Goal: Task Accomplishment & Management: Complete application form

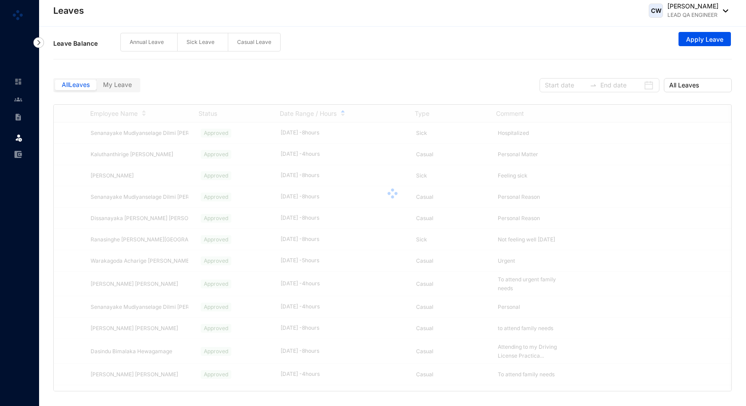
click at [126, 88] on span "My Leave" at bounding box center [117, 85] width 29 height 8
click at [96, 87] on input "My Leave" at bounding box center [96, 87] width 0 height 0
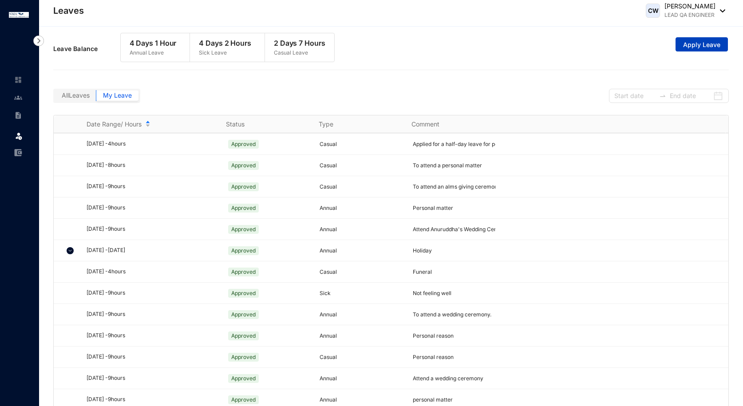
click at [696, 46] on span "Apply Leave" at bounding box center [701, 44] width 37 height 9
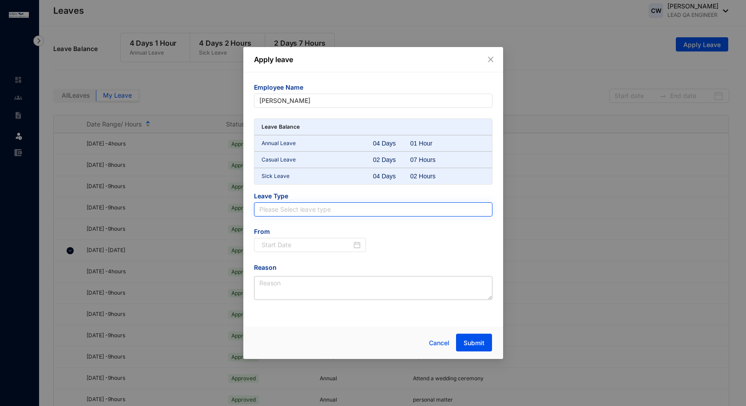
click at [302, 205] on input "search" at bounding box center [373, 209] width 228 height 13
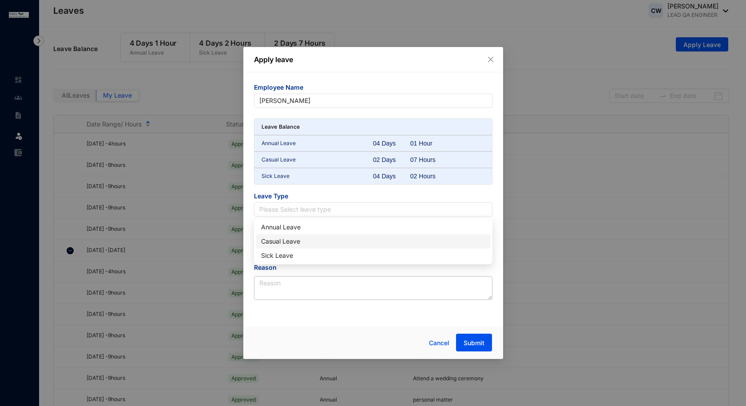
click at [276, 242] on div "Casual Leave" at bounding box center [373, 242] width 224 height 10
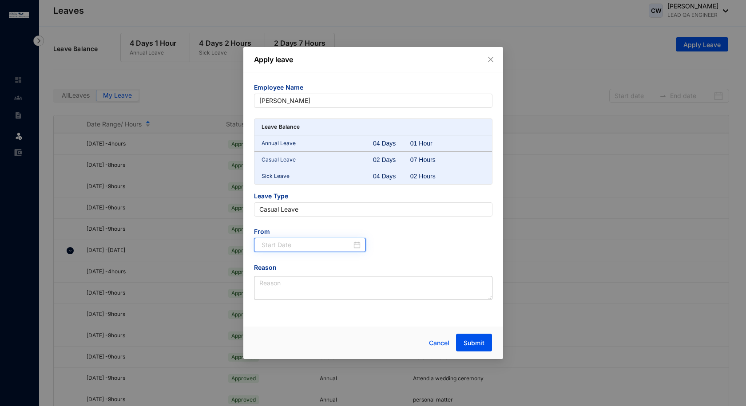
click at [294, 240] on input at bounding box center [306, 245] width 91 height 10
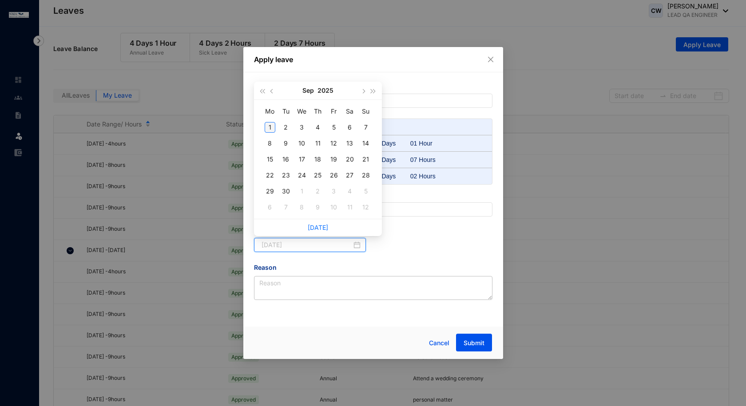
type input "[DATE]"
click at [273, 128] on div "1" at bounding box center [270, 127] width 11 height 11
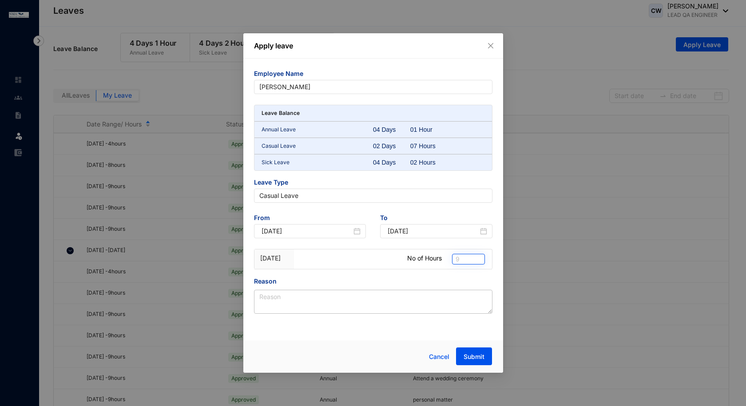
click at [468, 257] on span "9" at bounding box center [468, 259] width 26 height 10
type input "8"
type input "7"
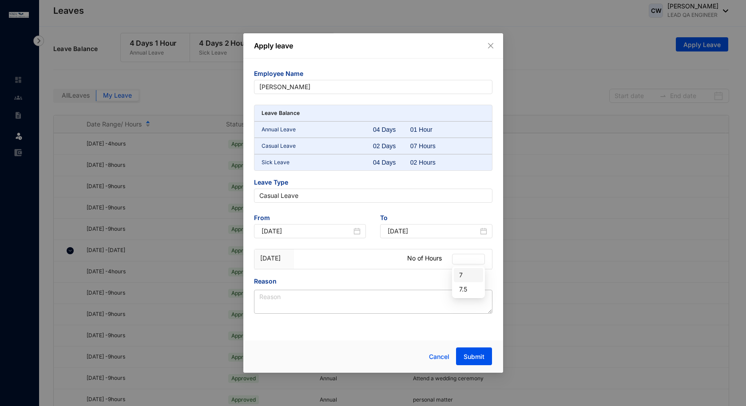
click at [495, 207] on div "Employee Name [PERSON_NAME] Leave Balance Annual Leave 04 Days 01 Hour Casual L…" at bounding box center [373, 197] width 260 height 277
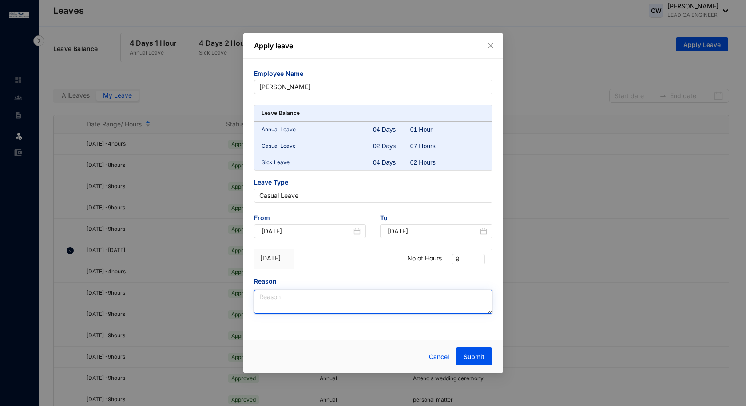
click at [309, 306] on textarea "Reason" at bounding box center [373, 302] width 238 height 24
click at [285, 294] on textarea "Reason" at bounding box center [373, 302] width 238 height 24
paste textarea "attend my cousin’s wedding ceremony"
click at [261, 296] on textarea "attend my cousin’s wedding ceremony" at bounding box center [373, 302] width 238 height 24
click at [262, 296] on textarea "attend my cousin’s wedding ceremony" at bounding box center [373, 302] width 238 height 24
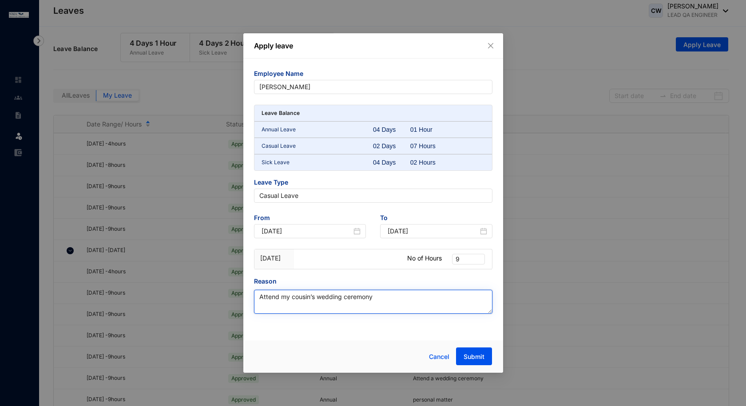
click at [382, 302] on textarea "Attend my cousin’s wedding ceremony" at bounding box center [373, 302] width 238 height 24
paste textarea "and handle some personal commitments"
type textarea "Attend my cousin’s wedding ceremony and handle some personal commitments."
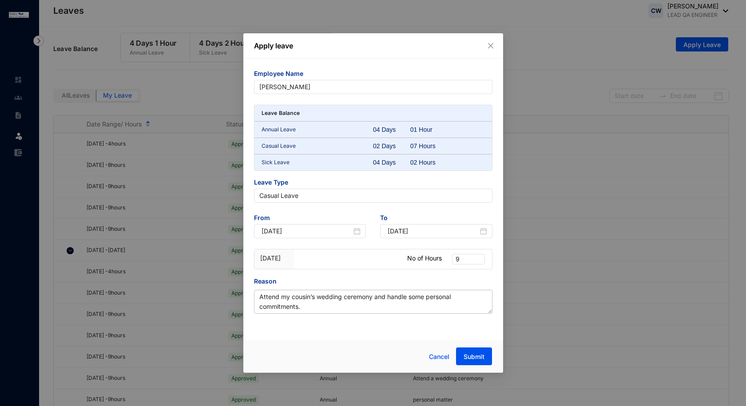
click at [467, 252] on div "9" at bounding box center [467, 259] width 30 height 20
click at [463, 257] on span "9" at bounding box center [468, 259] width 26 height 10
type input "7"
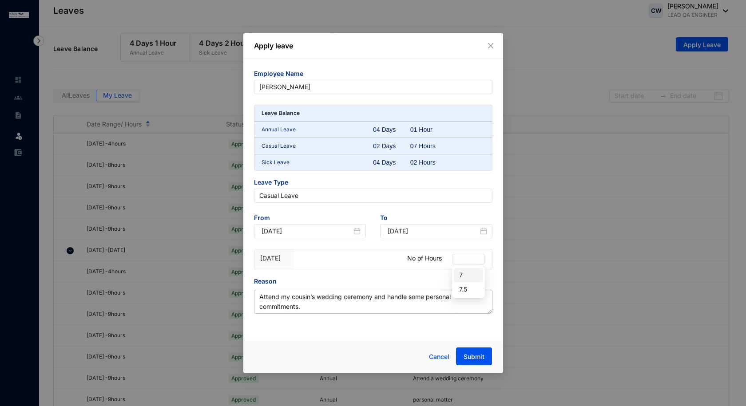
click at [482, 177] on div "Employee Name [PERSON_NAME] Leave Balance Annual Leave 04 Days 01 Hour Casual L…" at bounding box center [373, 191] width 238 height 245
click at [464, 256] on span "9" at bounding box center [468, 259] width 26 height 10
click at [464, 257] on span "9" at bounding box center [468, 259] width 26 height 10
type input "7"
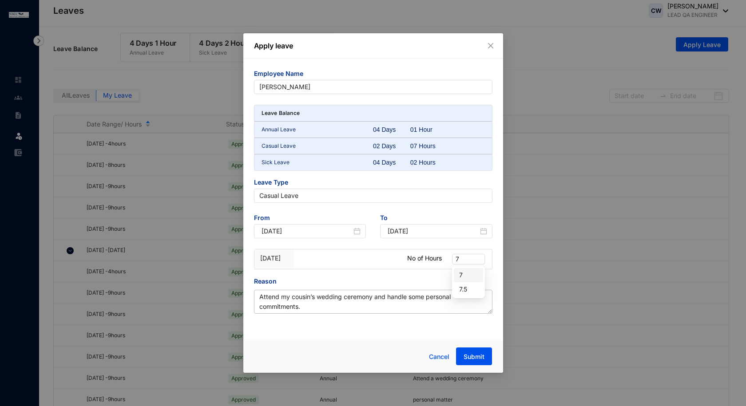
click at [459, 277] on div "7" at bounding box center [468, 275] width 19 height 10
click at [459, 277] on div "Reason" at bounding box center [373, 283] width 238 height 13
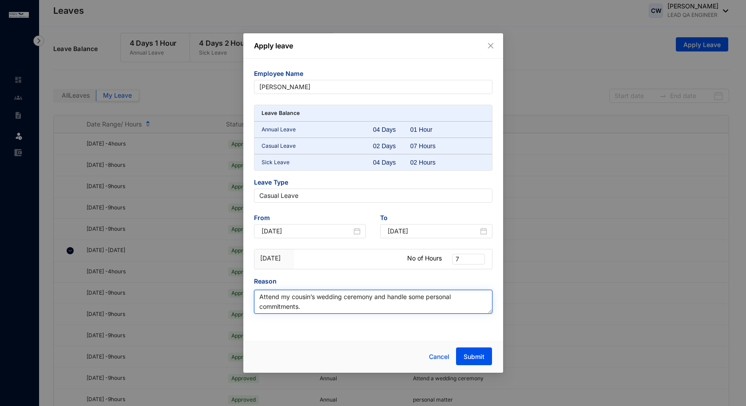
click at [319, 307] on textarea "Attend my cousin’s wedding ceremony and handle some personal commitments." at bounding box center [373, 302] width 238 height 24
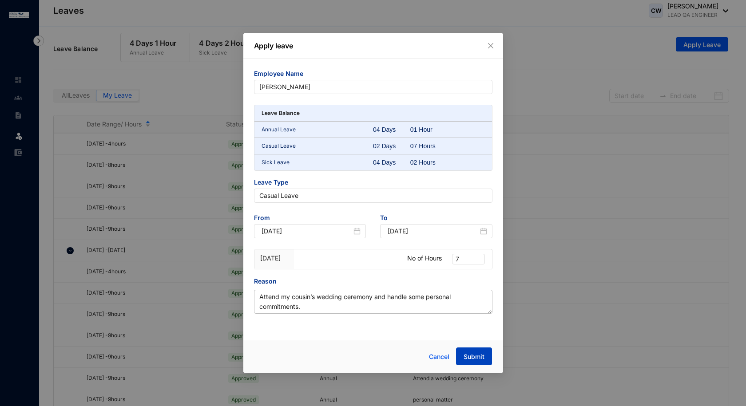
click at [466, 350] on button "Submit" at bounding box center [474, 357] width 36 height 18
